Goal: Find specific page/section: Find specific page/section

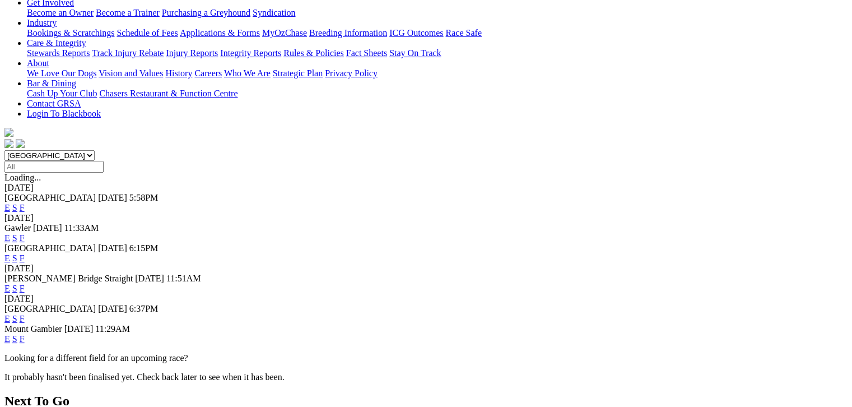
scroll to position [216, 0]
click at [25, 333] on link "F" at bounding box center [22, 338] width 5 height 10
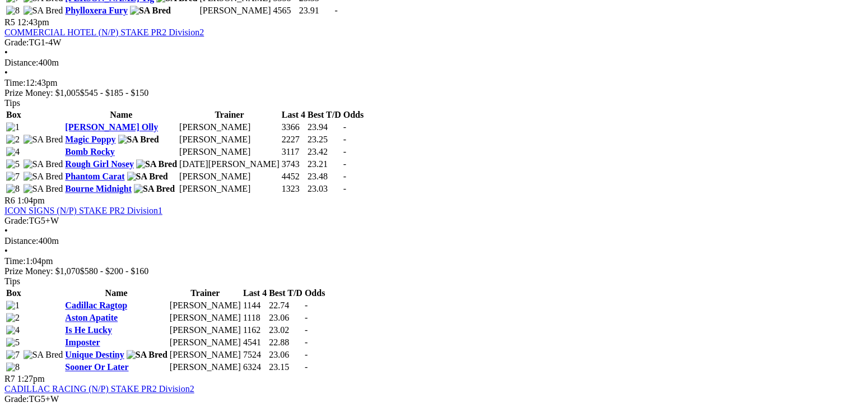
scroll to position [1330, 0]
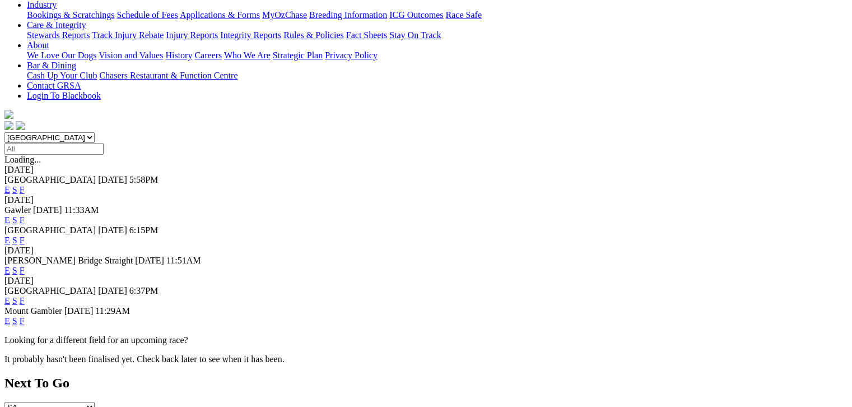
scroll to position [181, 0]
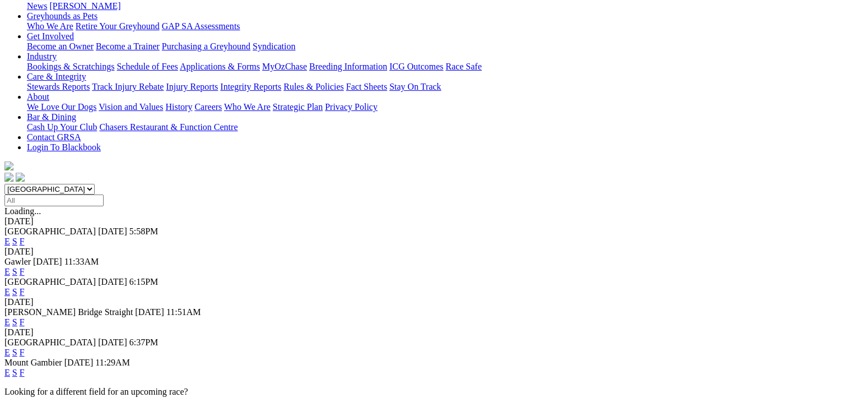
click at [25, 347] on link "F" at bounding box center [22, 352] width 5 height 10
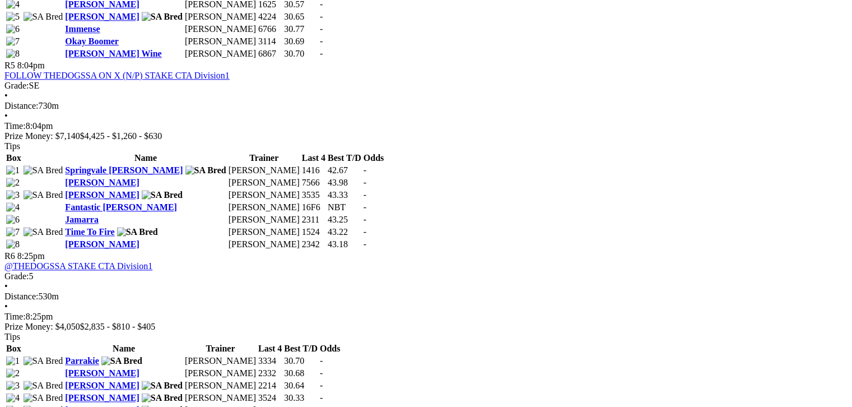
scroll to position [1302, 0]
